Goal: Task Accomplishment & Management: Use online tool/utility

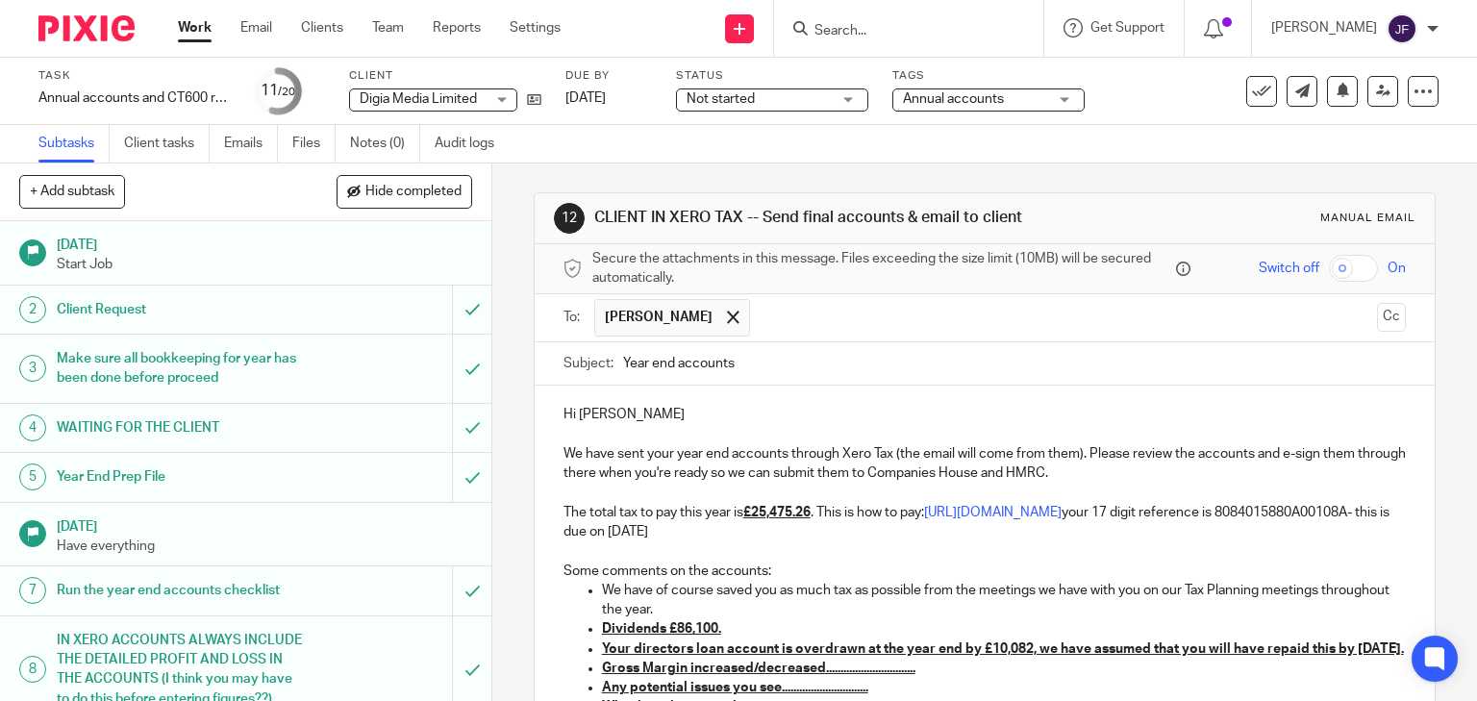
scroll to position [154, 0]
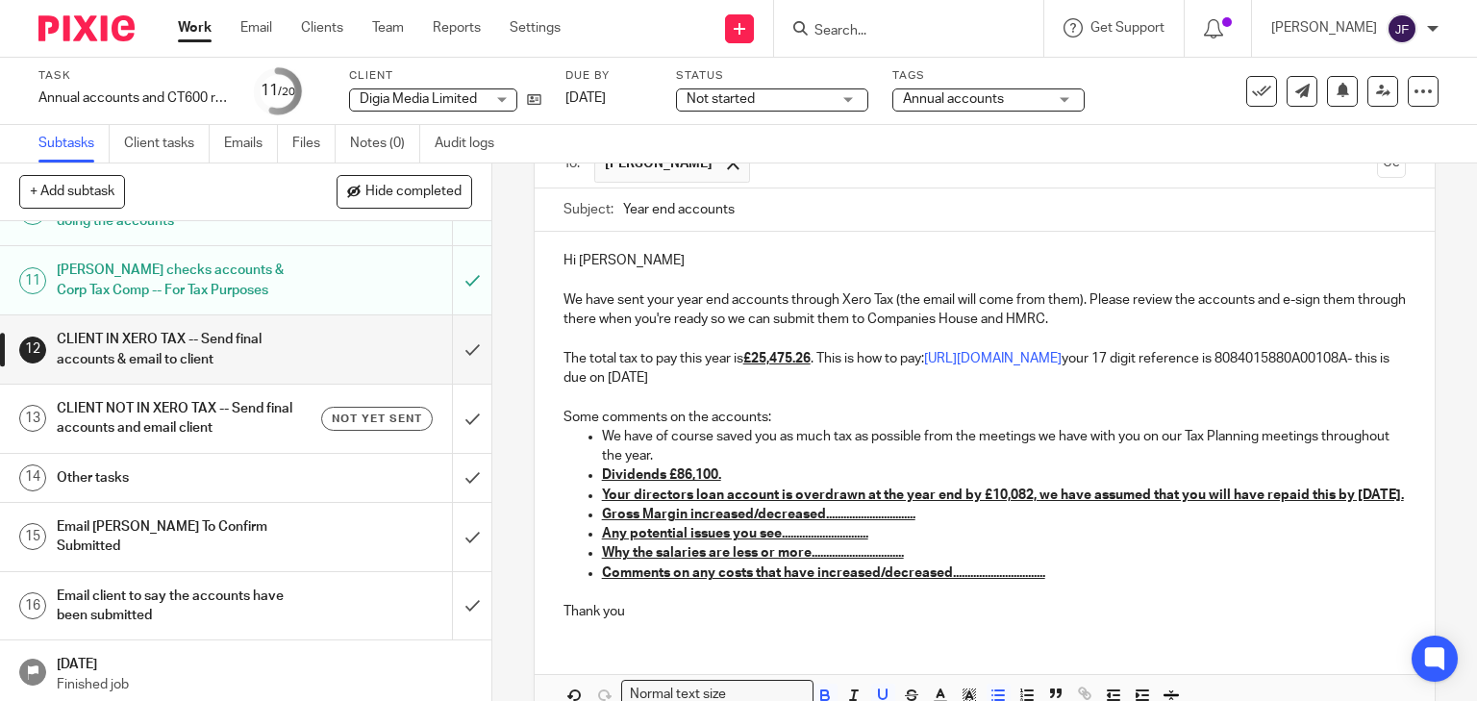
click at [1045, 502] on u "Your directors loan account is overdrawn at the year end by £10,082, we have as…" at bounding box center [1003, 494] width 802 height 13
click at [636, 540] on u "Any potential issues you see.............................." at bounding box center [735, 533] width 266 height 13
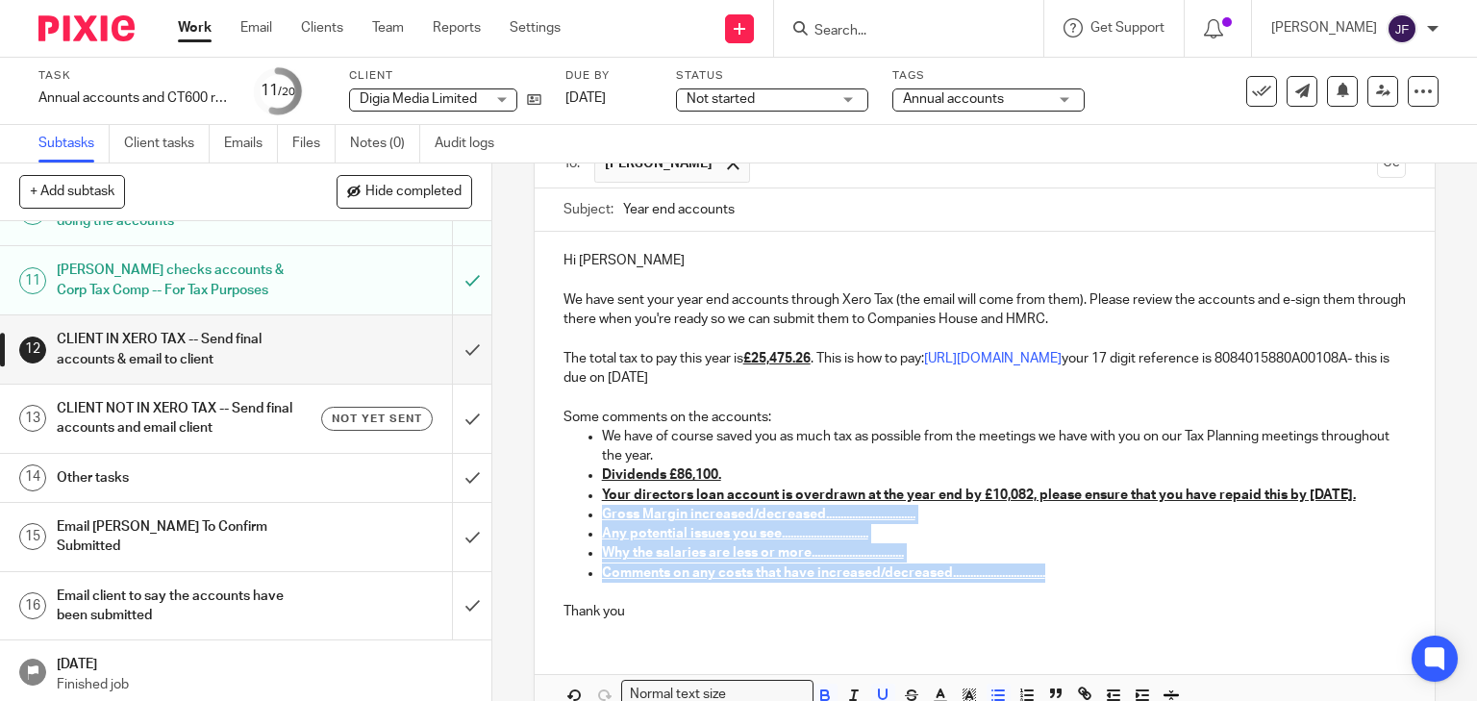
drag, startPoint x: 599, startPoint y: 544, endPoint x: 1074, endPoint y: 606, distance: 478.8
click at [1074, 583] on ul "We have of course saved you as much tax as possible from the meetings we have w…" at bounding box center [984, 505] width 843 height 156
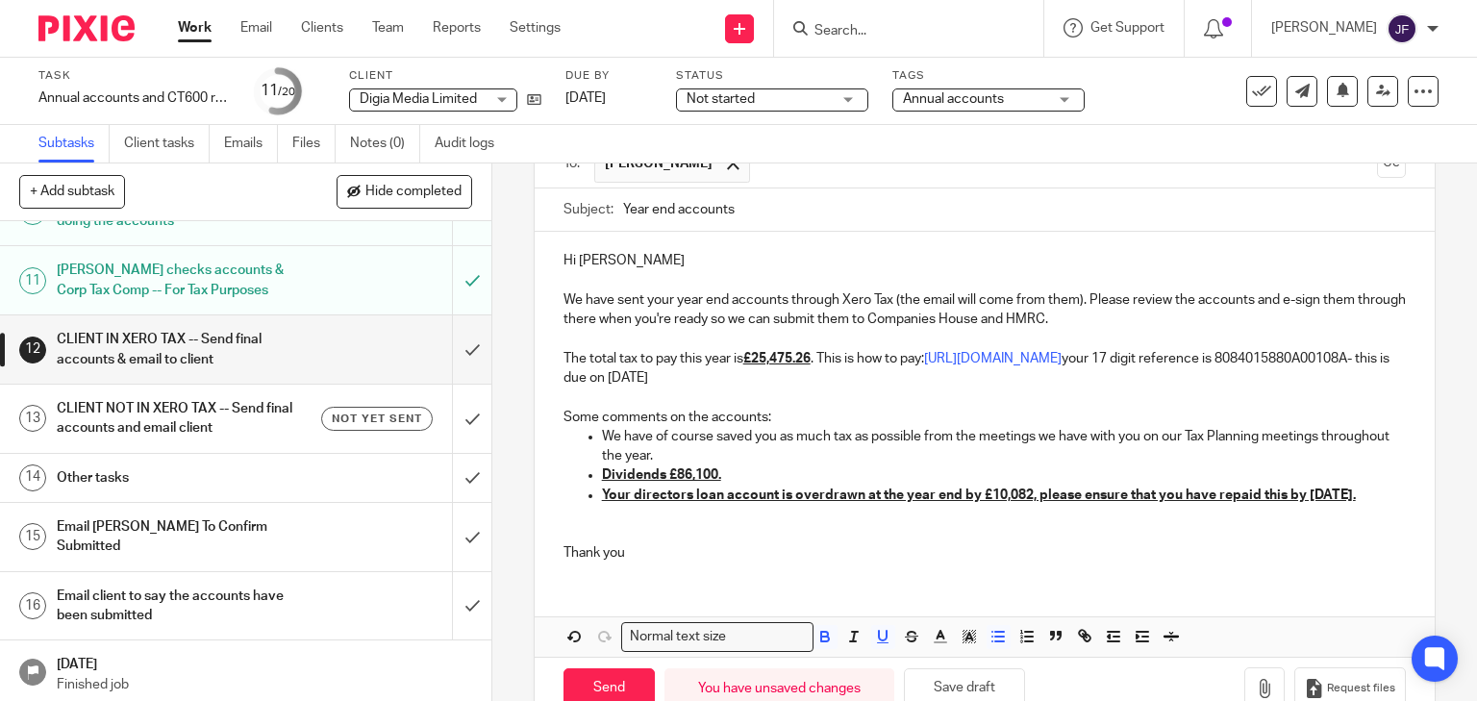
drag, startPoint x: 597, startPoint y: 482, endPoint x: 644, endPoint y: 524, distance: 63.3
click at [644, 524] on ul "We have of course saved you as much tax as possible from the meetings we have w…" at bounding box center [984, 475] width 843 height 97
drag, startPoint x: 819, startPoint y: 665, endPoint x: 833, endPoint y: 669, distance: 14.9
click at [820, 645] on icon "button" at bounding box center [824, 636] width 17 height 17
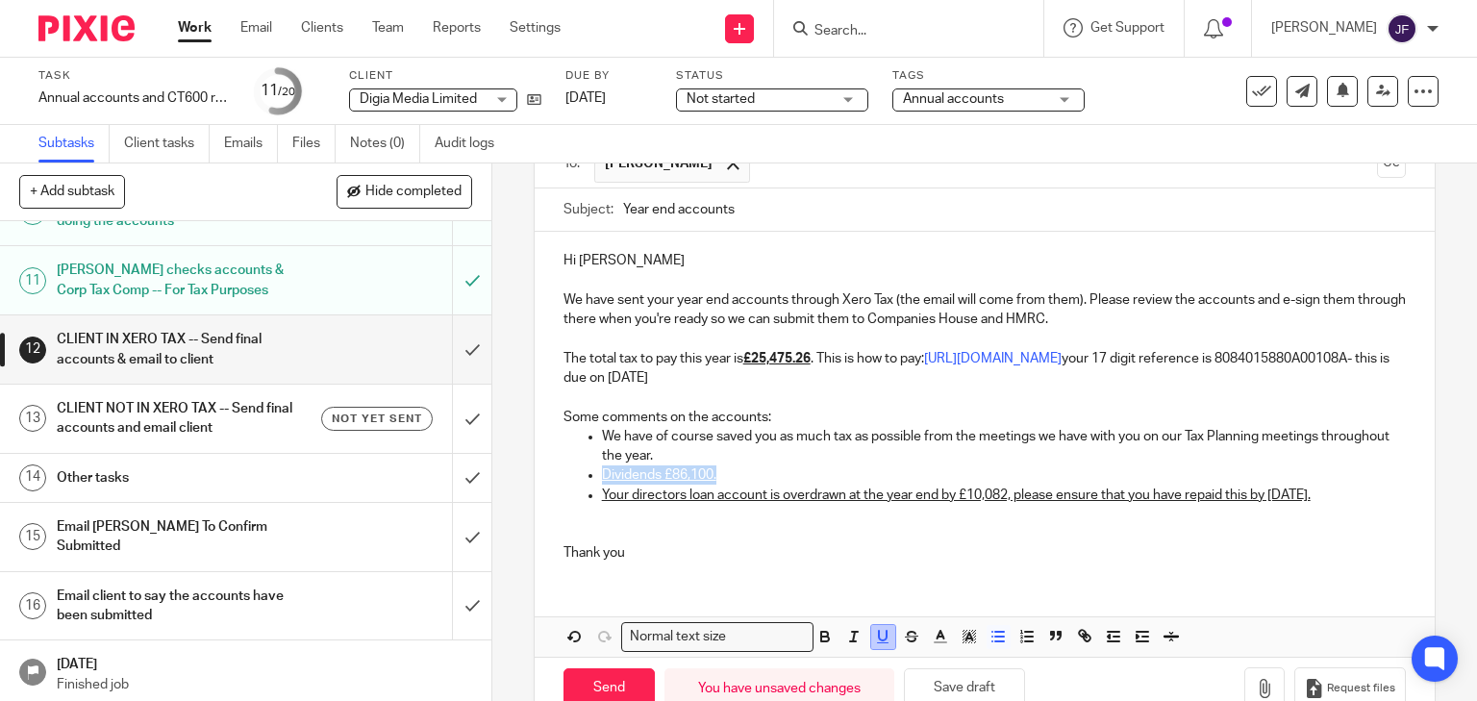
click at [879, 640] on icon "button" at bounding box center [883, 636] width 8 height 10
click at [582, 524] on ul "We have of course saved you as much tax as possible from the meetings we have w…" at bounding box center [984, 475] width 843 height 97
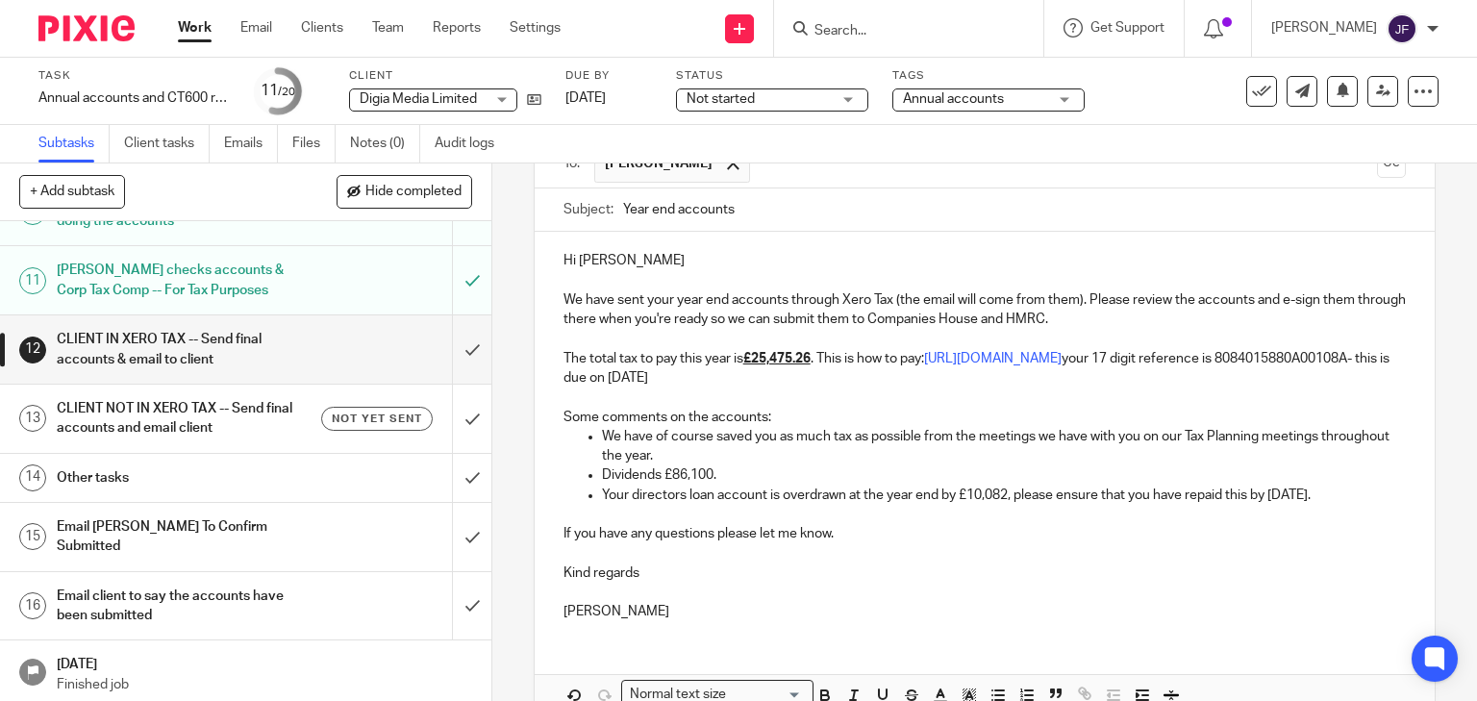
scroll to position [269, 0]
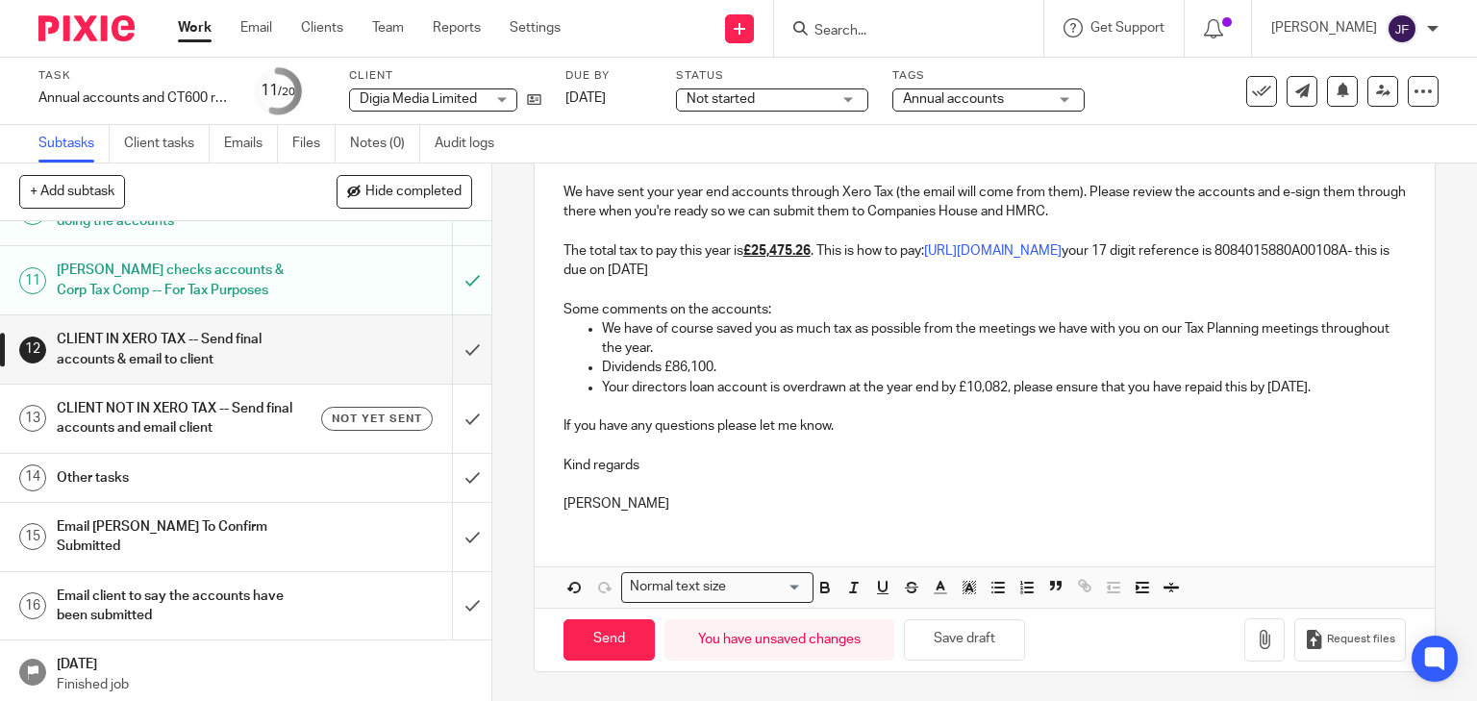
drag, startPoint x: 602, startPoint y: 648, endPoint x: 633, endPoint y: 662, distance: 34.8
click at [602, 648] on input "Send" at bounding box center [608, 639] width 91 height 41
type input "Sent"
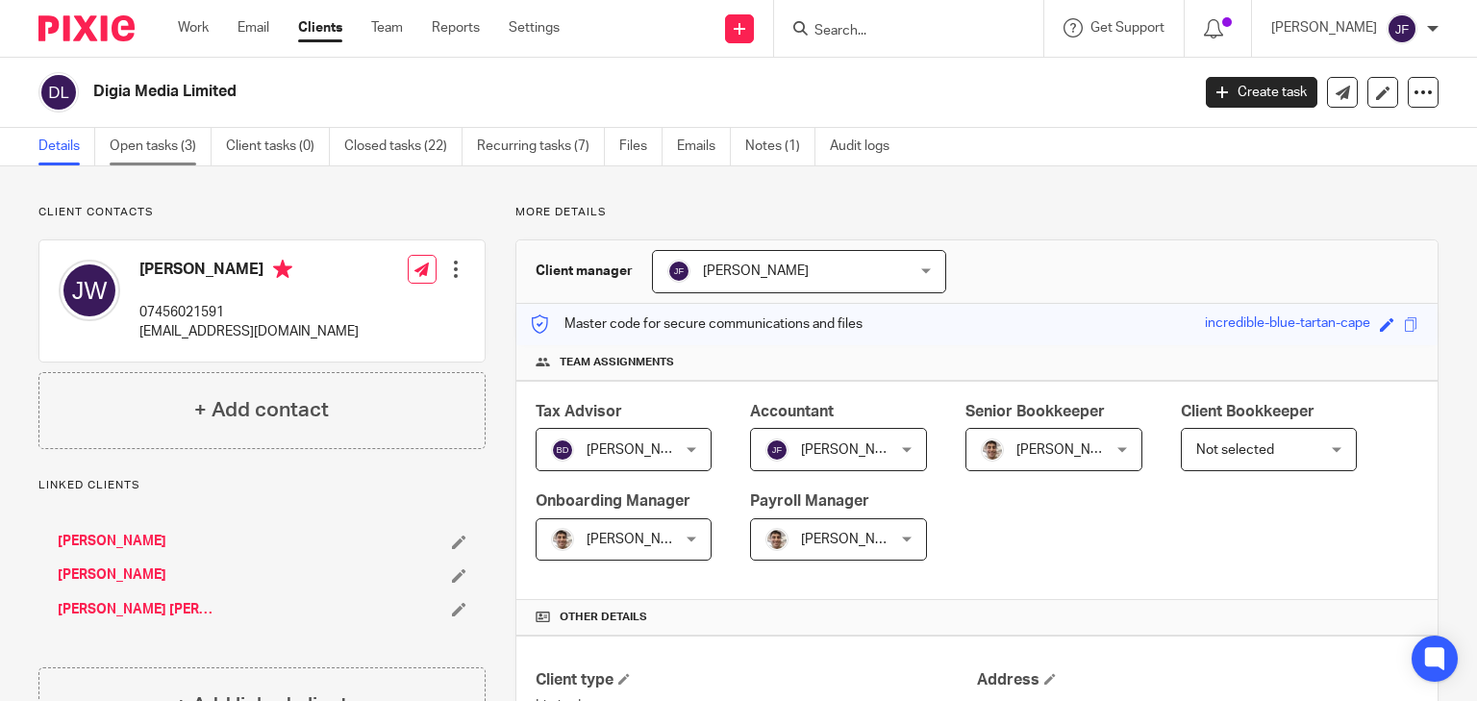
click at [152, 145] on link "Open tasks (3)" at bounding box center [161, 146] width 102 height 37
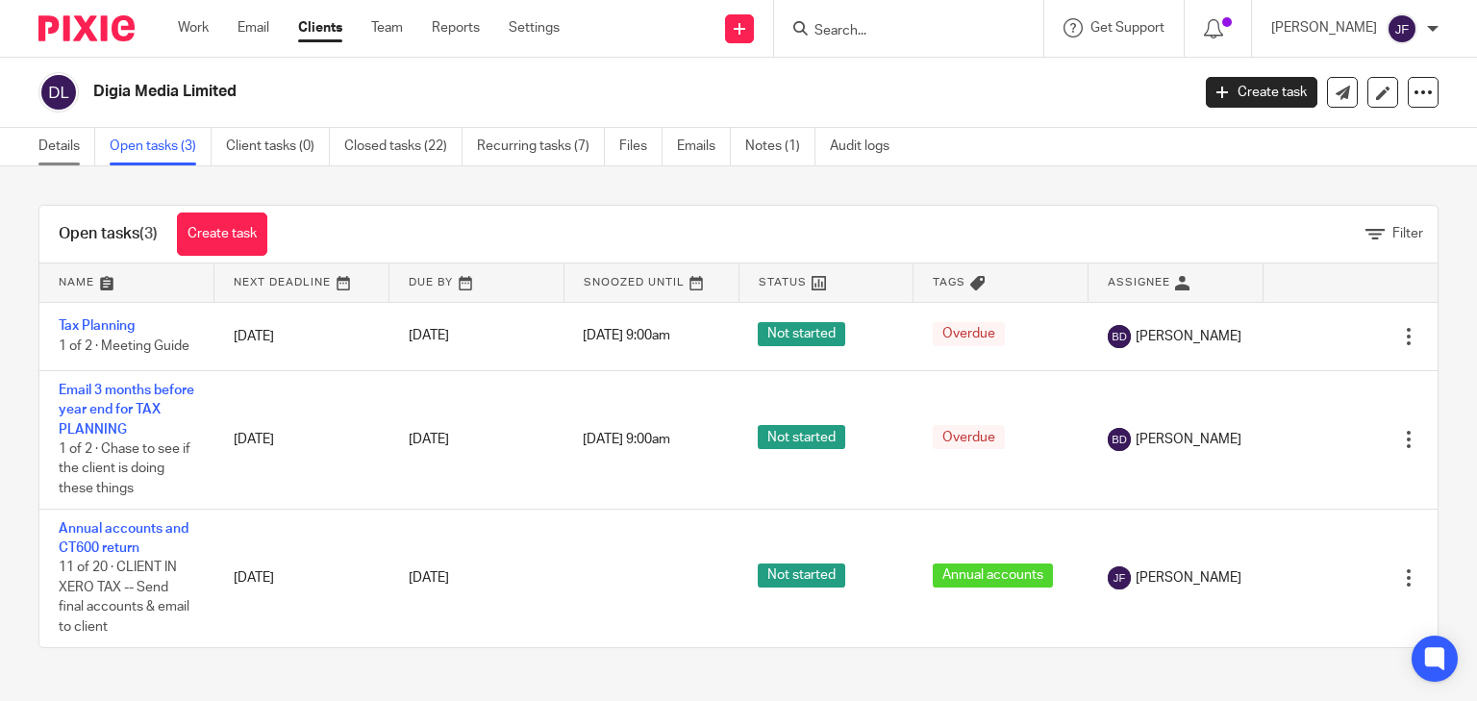
click at [52, 141] on link "Details" at bounding box center [66, 146] width 57 height 37
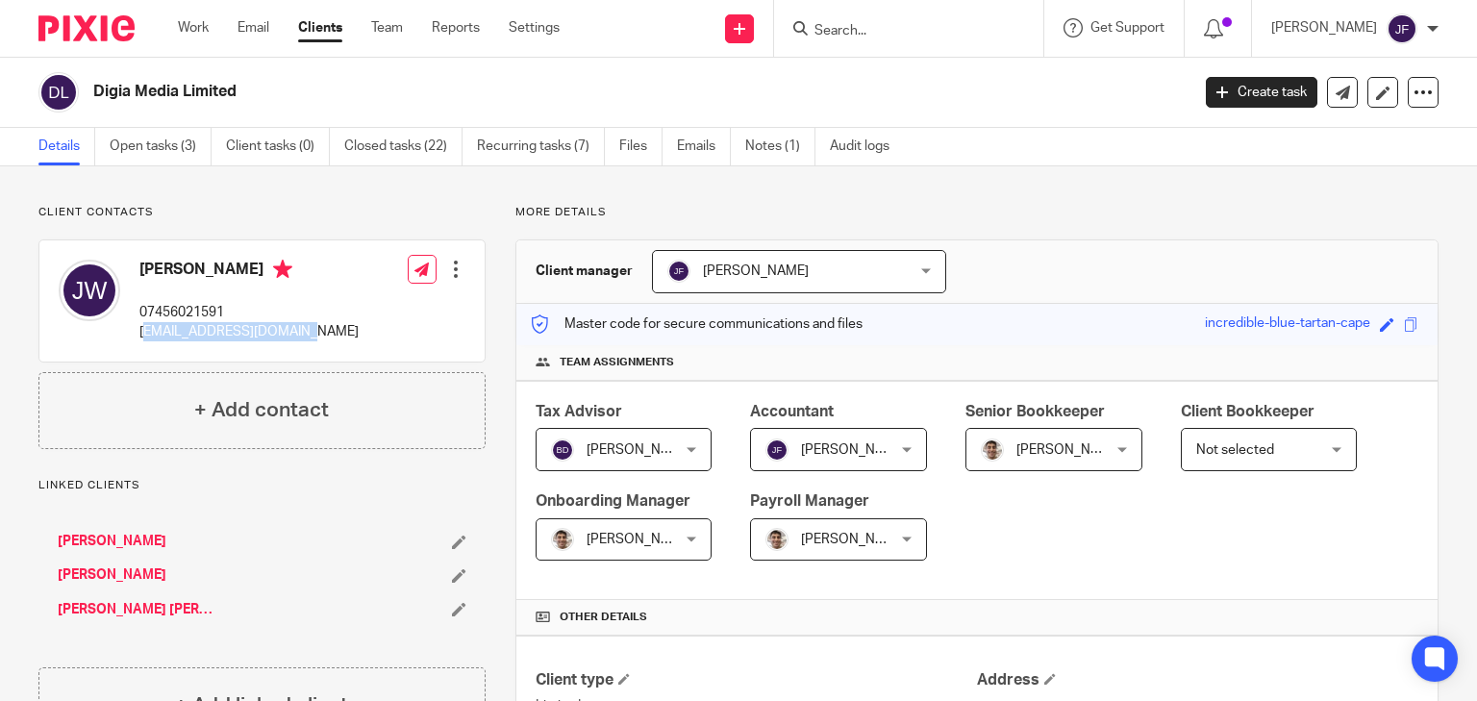
drag, startPoint x: 140, startPoint y: 331, endPoint x: 192, endPoint y: 342, distance: 53.2
click at [292, 352] on div "Jack Warren 07456021591 jack.warren1001@gmail.com Edit contact Create client fr…" at bounding box center [261, 300] width 445 height 121
drag, startPoint x: 137, startPoint y: 331, endPoint x: 321, endPoint y: 347, distance: 184.3
click at [321, 347] on div "Jack Warren 07456021591 jack.warren1001@gmail.com Edit contact Create client fr…" at bounding box center [261, 300] width 445 height 121
copy p "[EMAIL_ADDRESS][DOMAIN_NAME]"
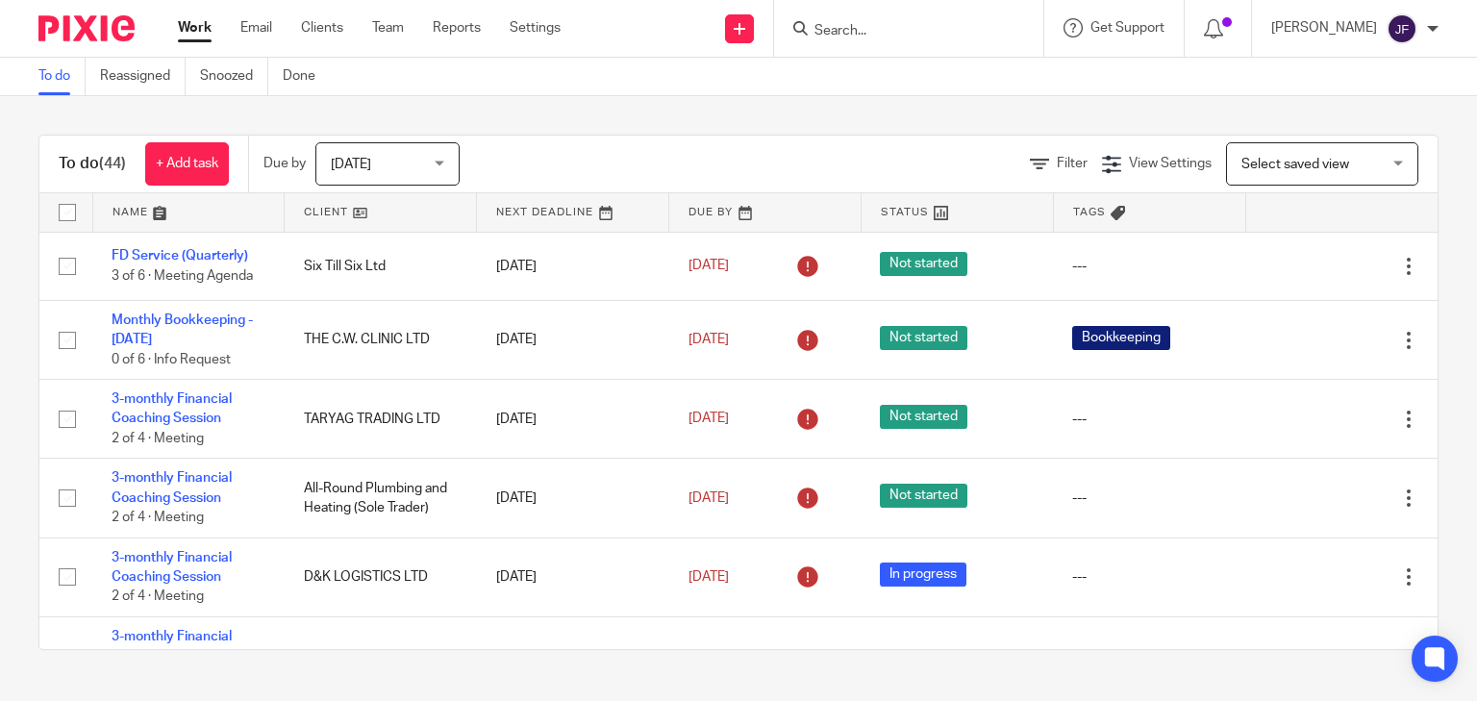
click at [928, 27] on input "Search" at bounding box center [898, 31] width 173 height 17
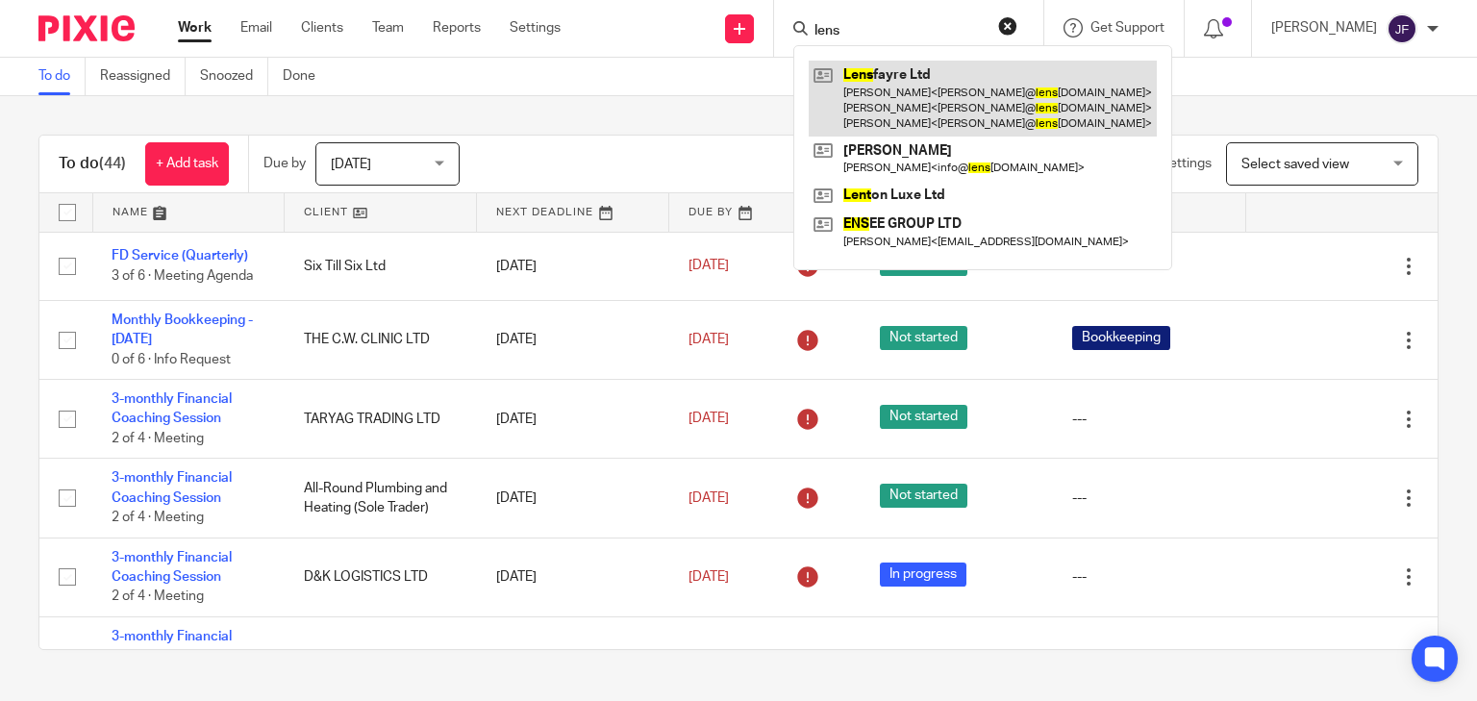
type input "lens"
click at [929, 103] on link at bounding box center [982, 99] width 348 height 76
